Goal: Task Accomplishment & Management: Manage account settings

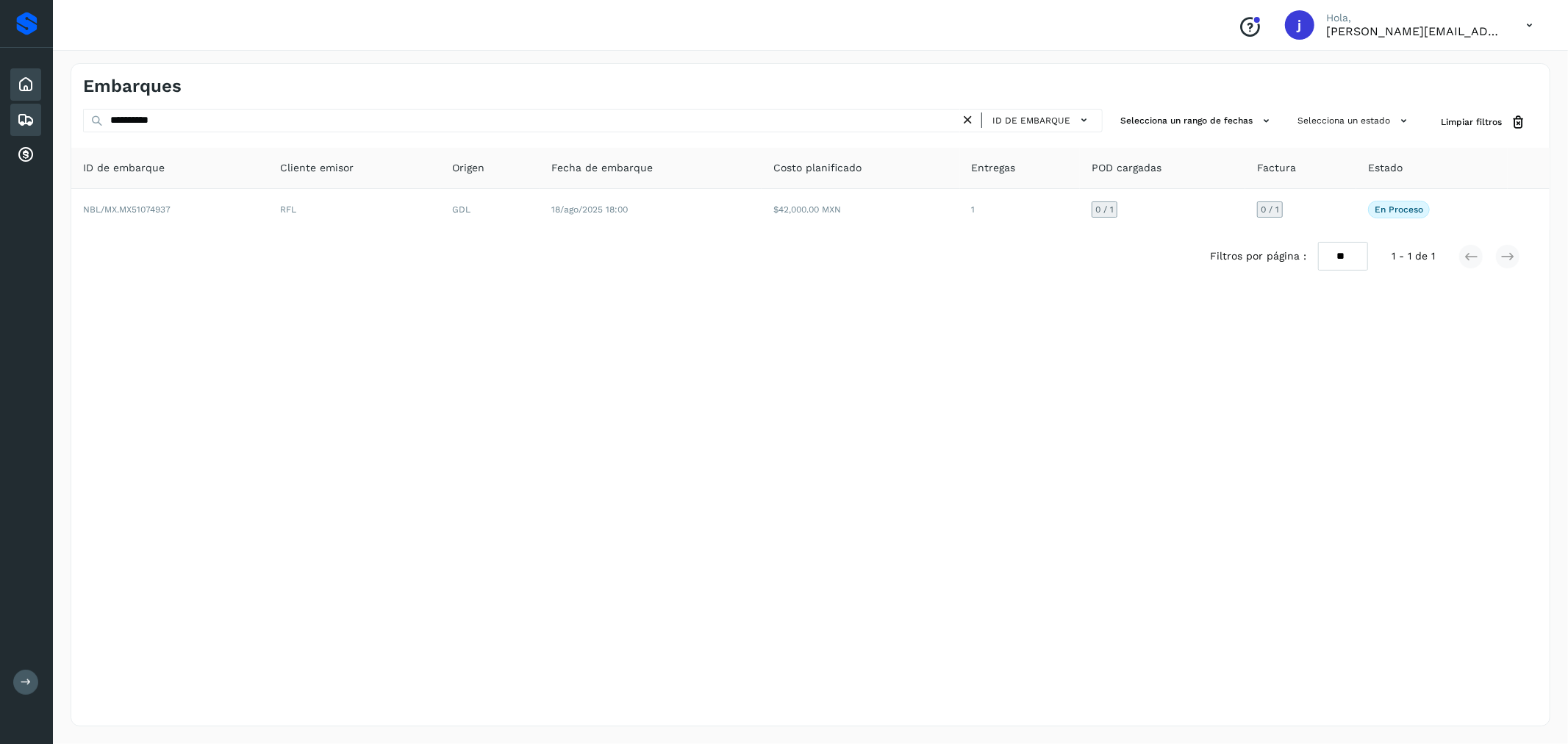
click at [31, 90] on icon at bounding box center [26, 84] width 18 height 18
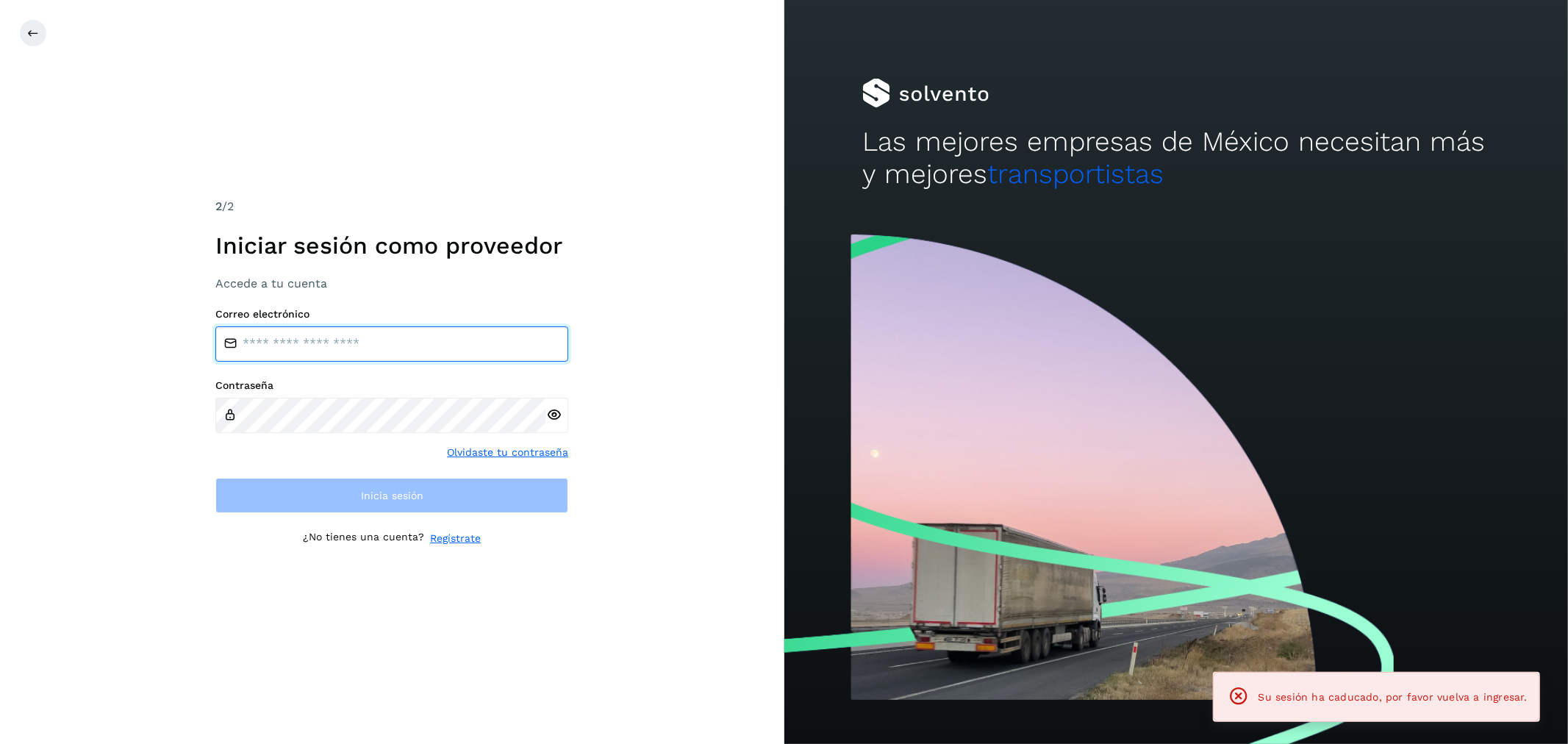
click at [324, 338] on input "email" at bounding box center [392, 343] width 353 height 35
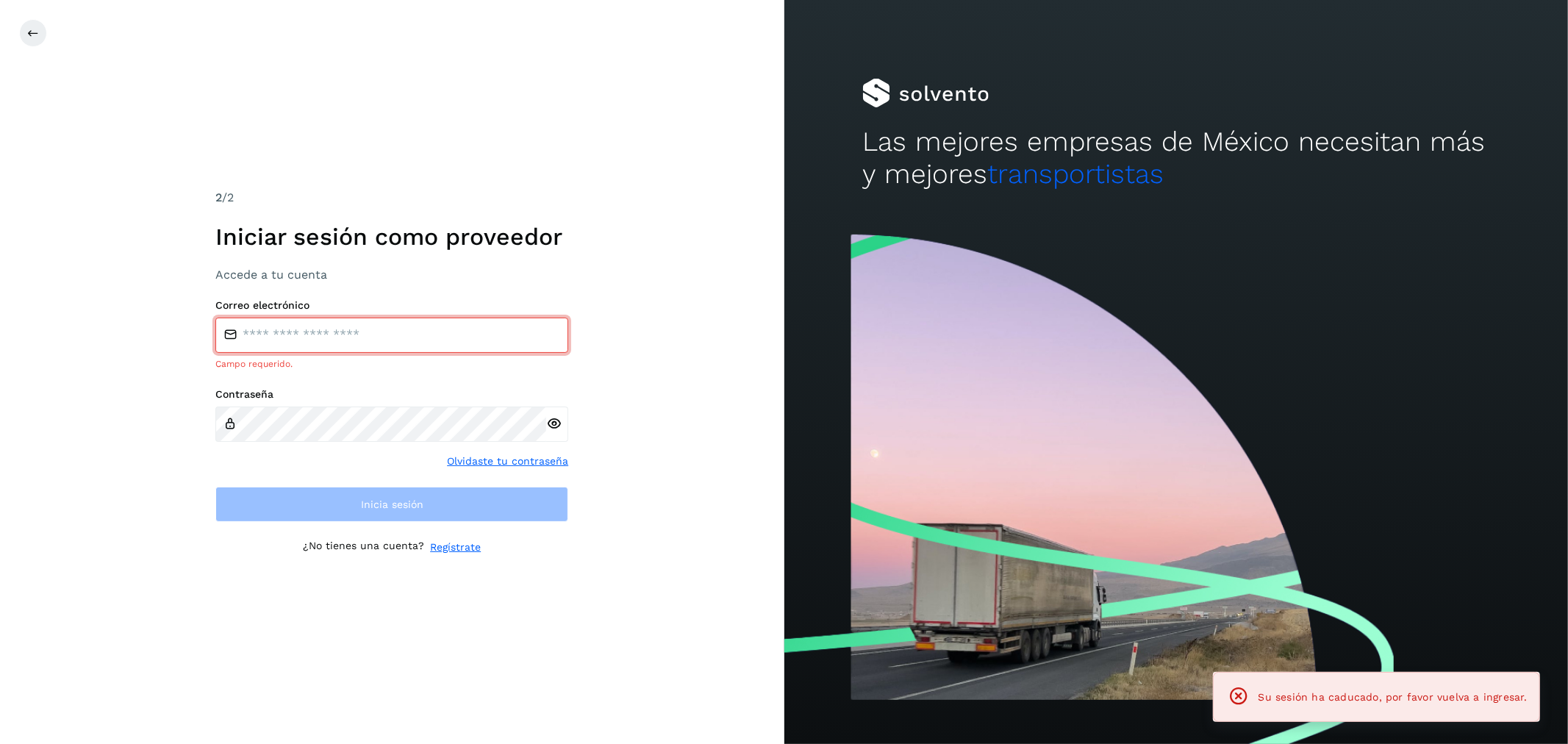
type input "**********"
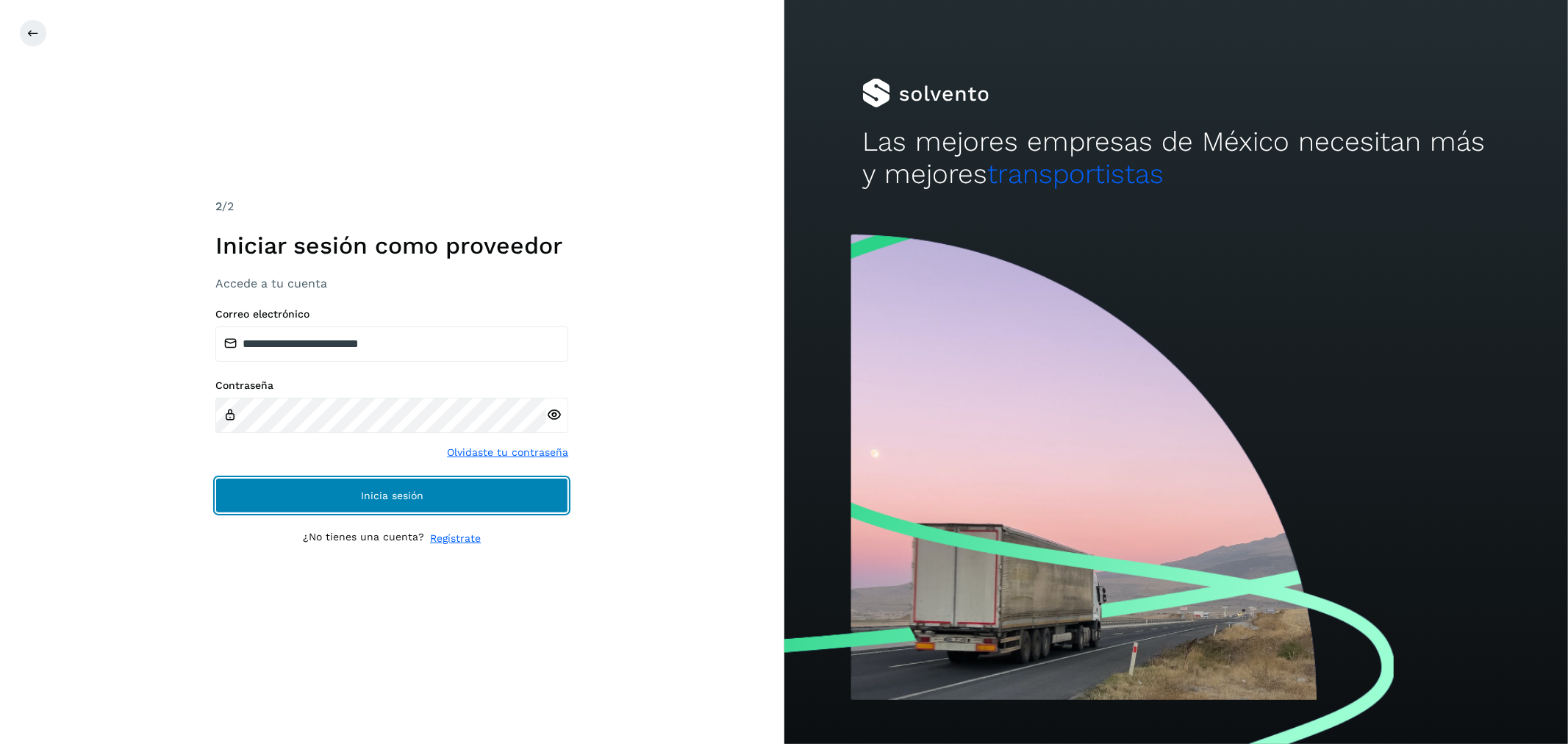
click at [348, 484] on button "Inicia sesión" at bounding box center [392, 494] width 353 height 35
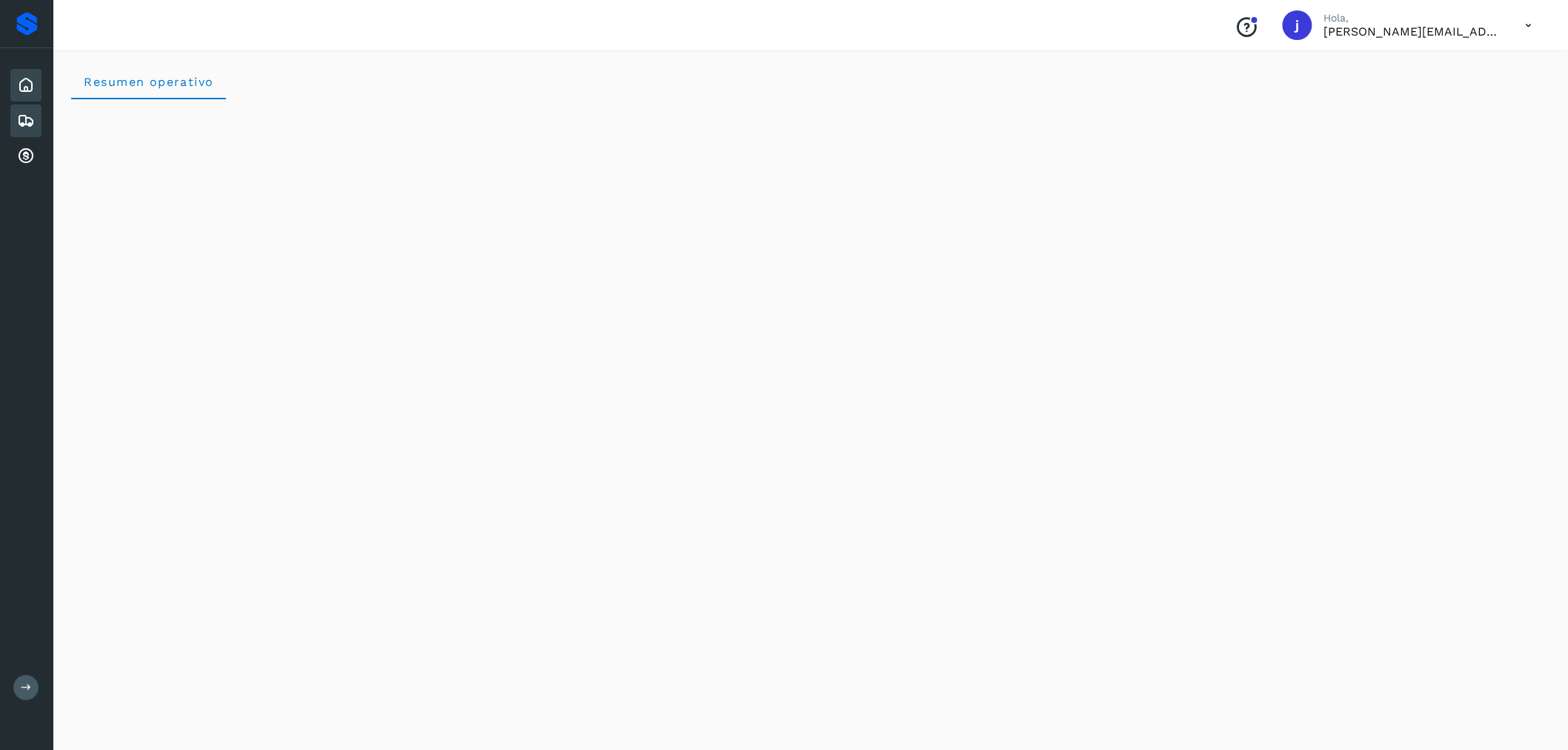
click at [35, 121] on div "Embarques" at bounding box center [26, 121] width 31 height 33
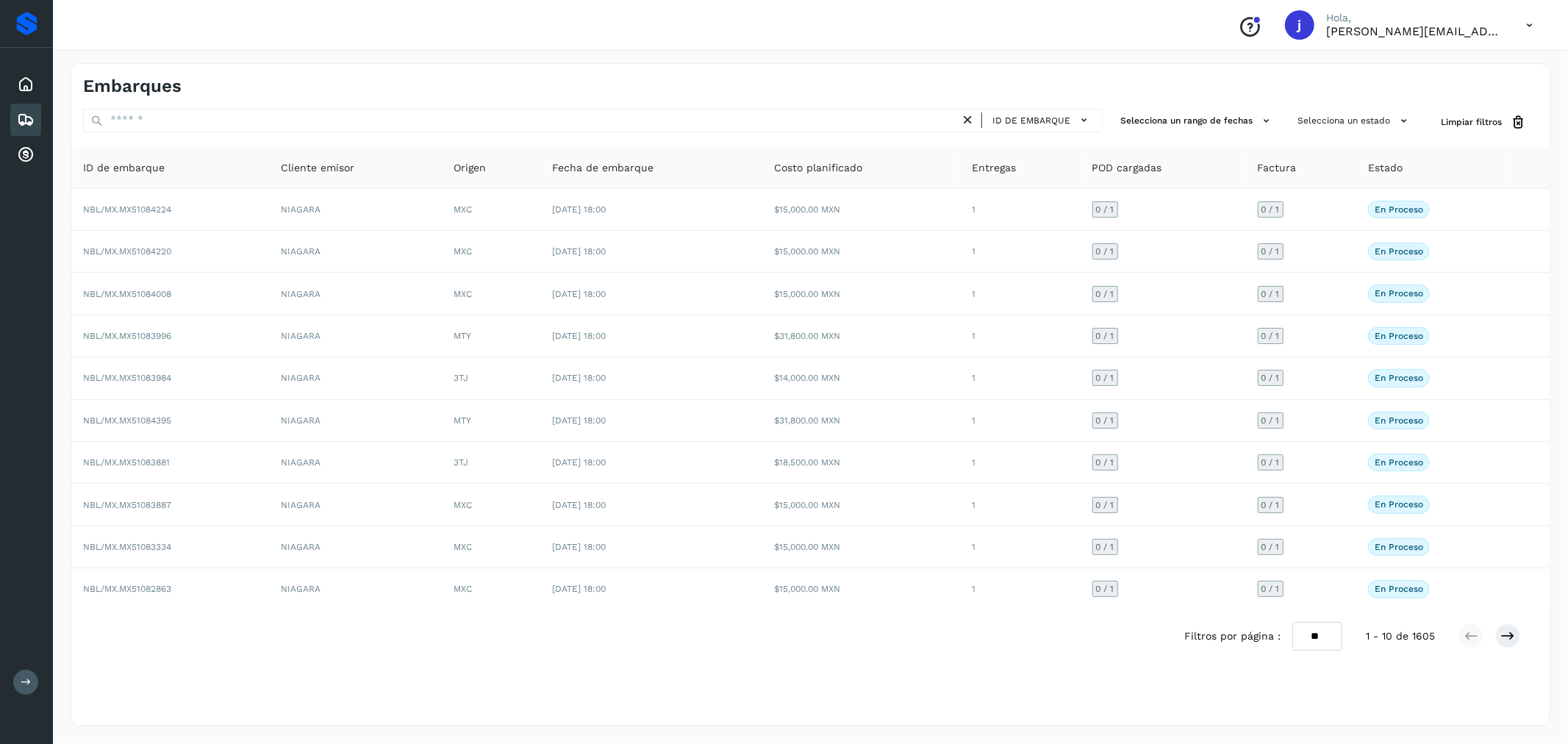
click at [23, 114] on icon at bounding box center [26, 119] width 18 height 18
click at [24, 90] on icon at bounding box center [26, 84] width 18 height 18
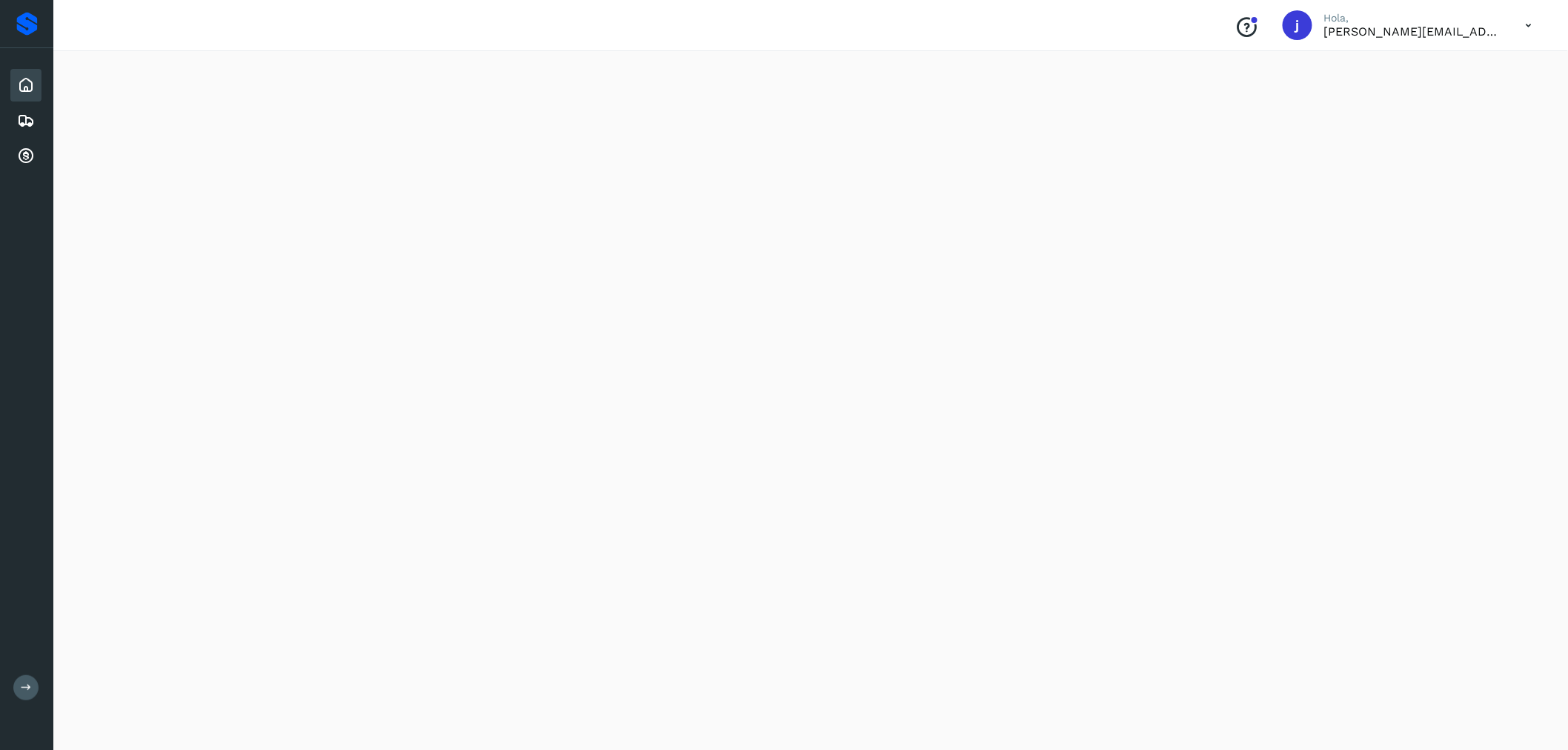
scroll to position [1135, 0]
